Goal: Check status

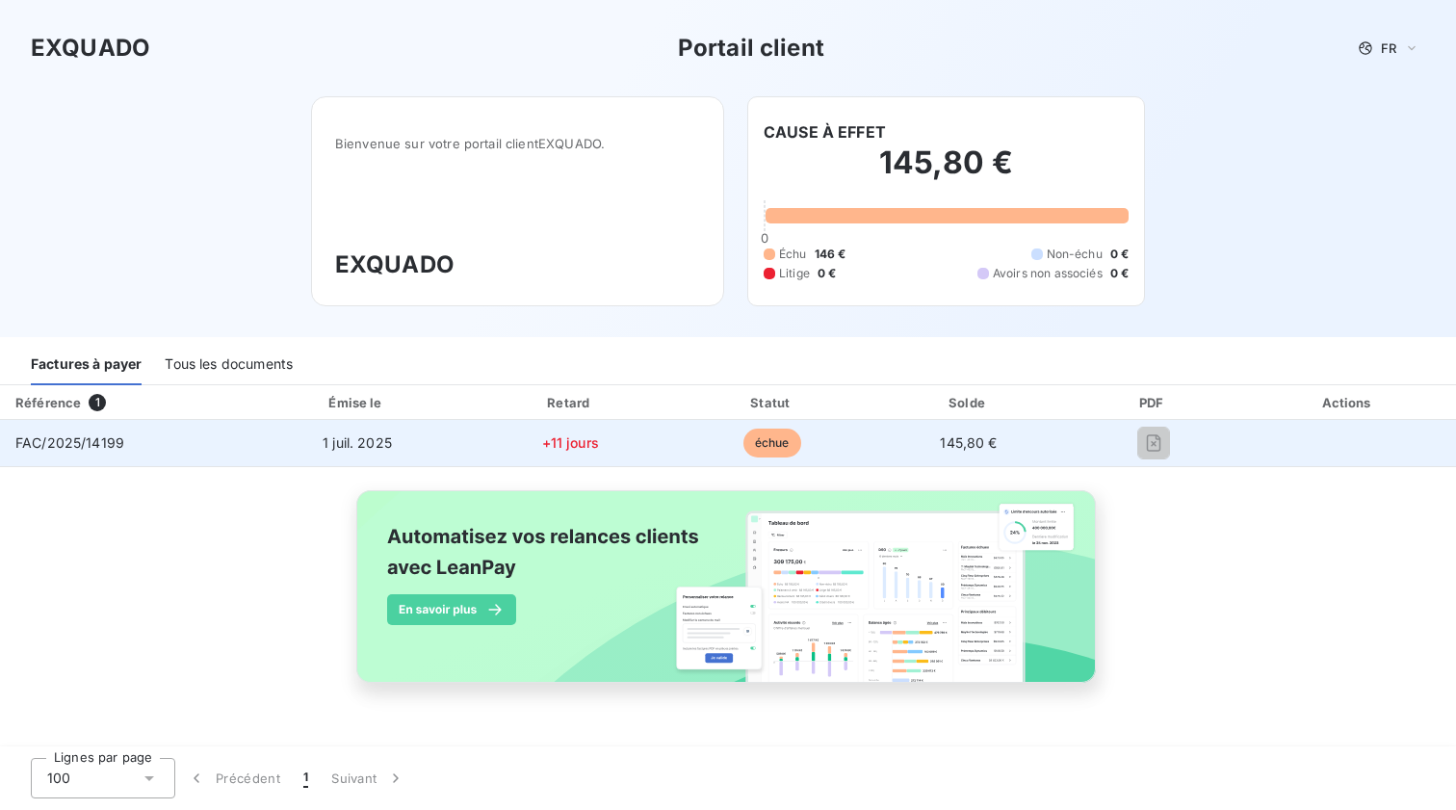
click at [772, 447] on span "échue" at bounding box center [772, 442] width 58 height 29
click at [966, 448] on span "145,80 €" at bounding box center [968, 442] width 57 height 16
click at [346, 450] on span "1 juil. 2025" at bounding box center [357, 442] width 69 height 16
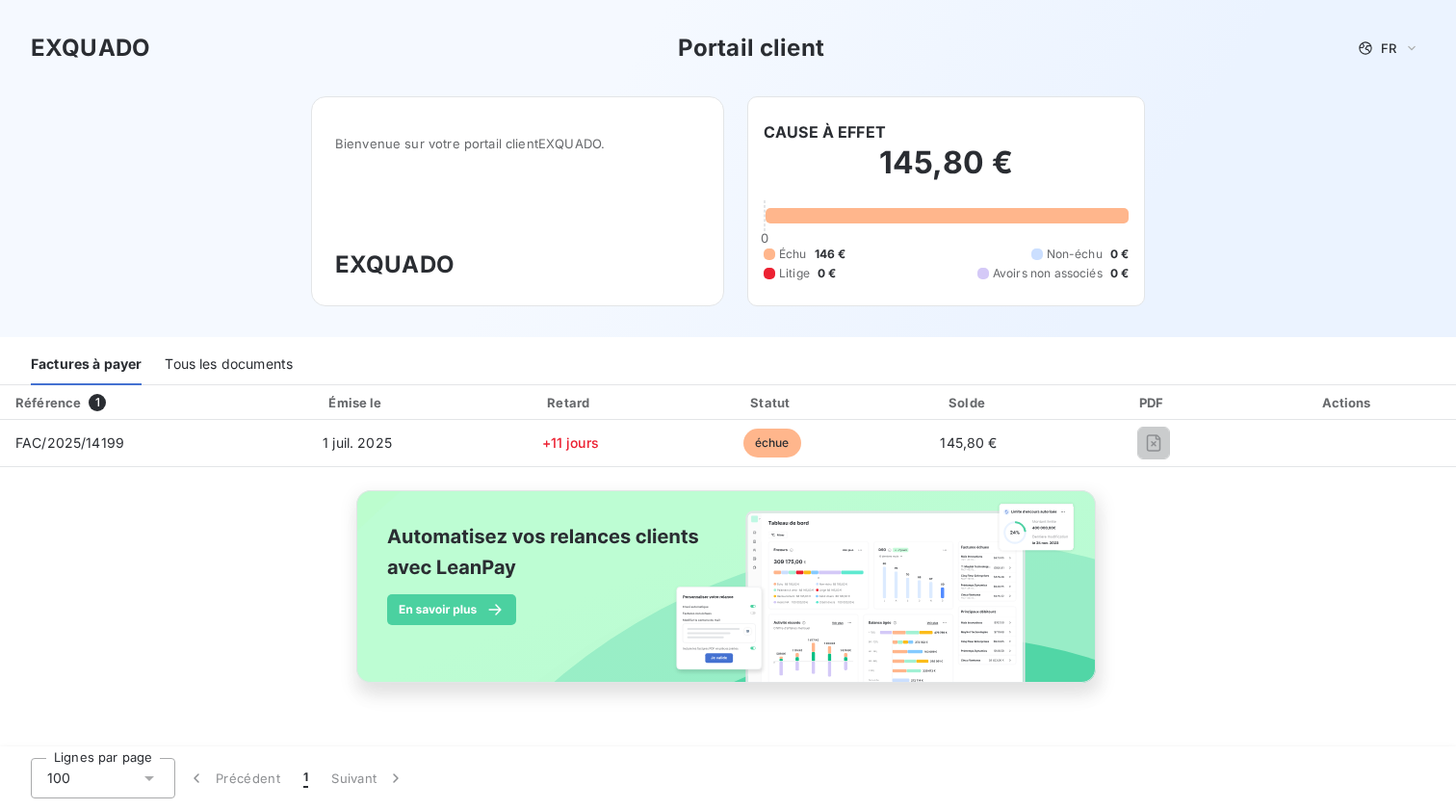
click at [1340, 400] on div "Actions" at bounding box center [1348, 402] width 208 height 19
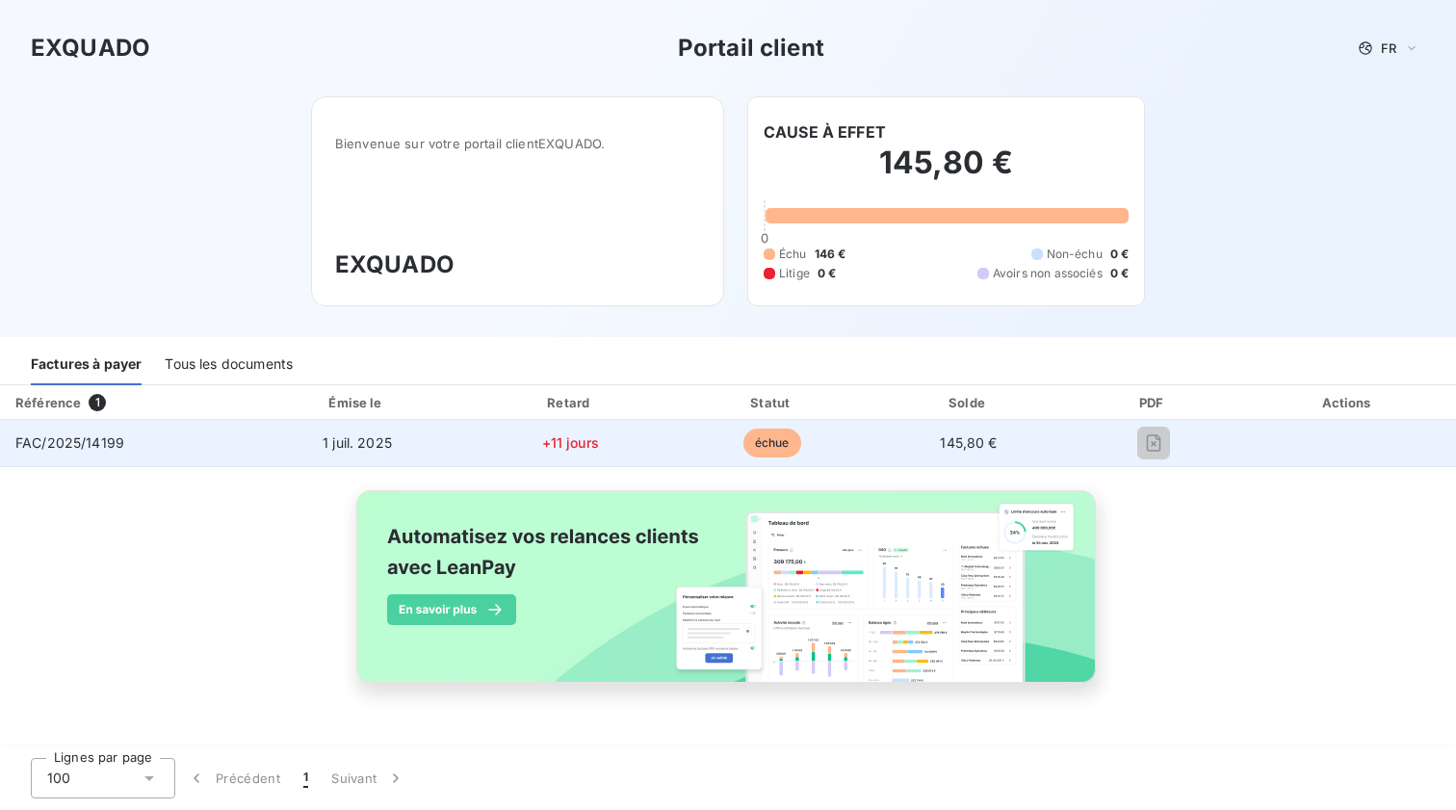
click at [956, 441] on span "145,80 €" at bounding box center [968, 442] width 57 height 16
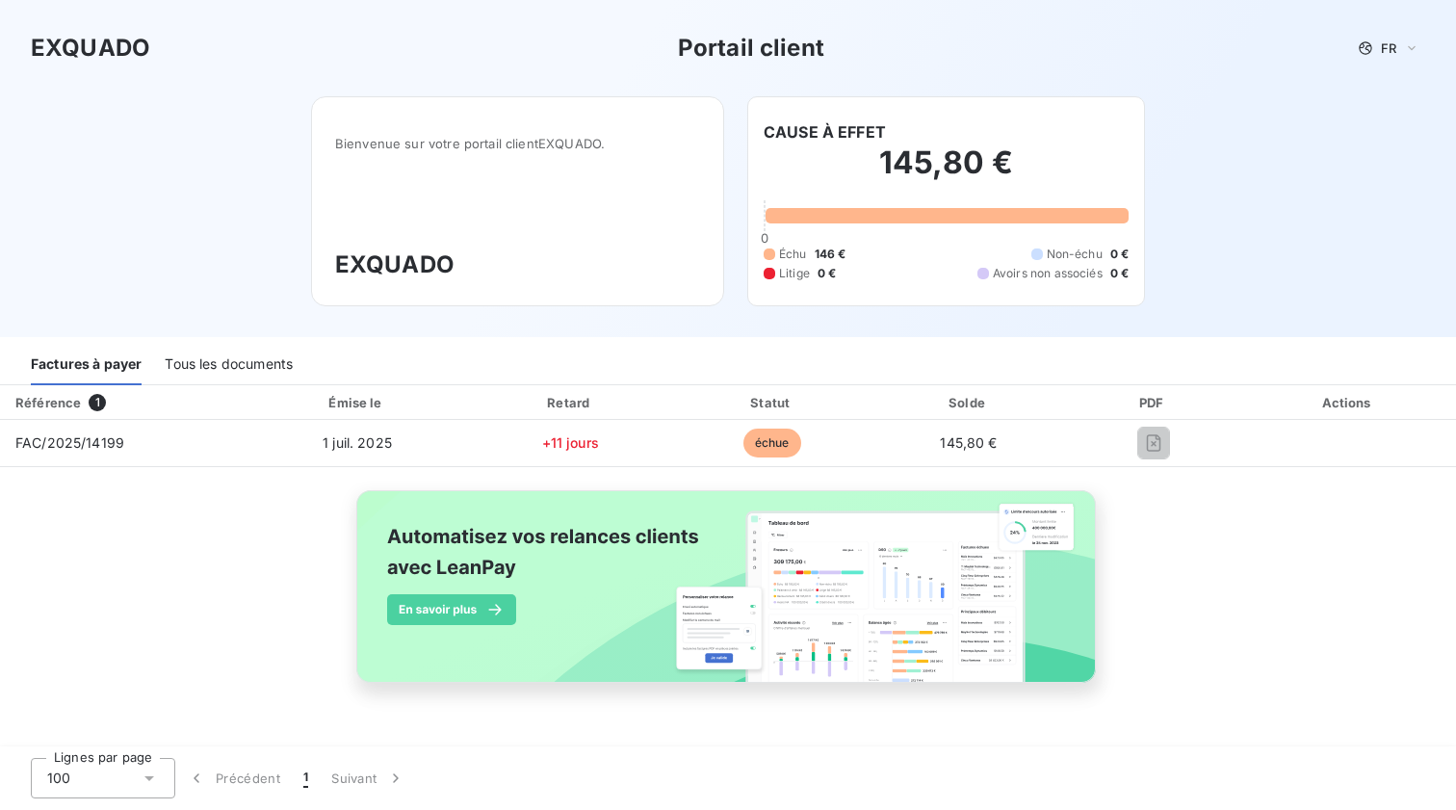
click at [56, 398] on div "Référence" at bounding box center [47, 402] width 65 height 15
click at [241, 359] on div "Tous les documents" at bounding box center [229, 365] width 128 height 40
